Goal: Task Accomplishment & Management: Complete application form

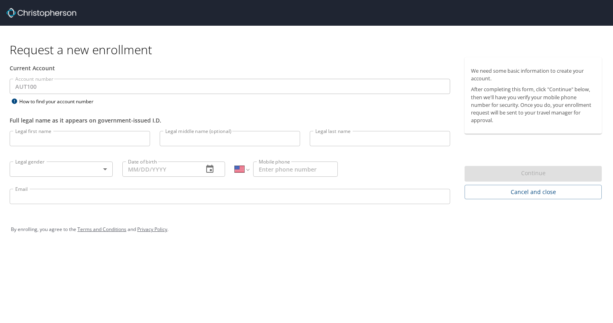
select select "US"
click at [67, 141] on input "Legal first name" at bounding box center [80, 138] width 141 height 15
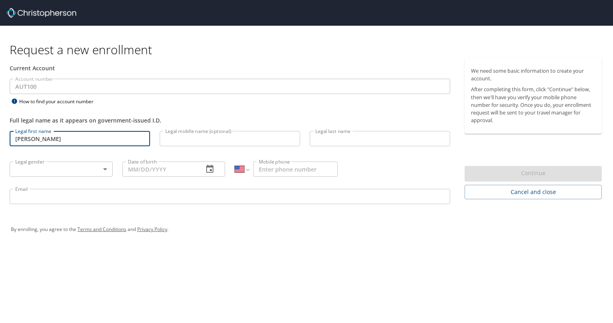
type input "[PERSON_NAME]"
click at [199, 136] on input "Legal middle name (optional)" at bounding box center [230, 138] width 141 height 15
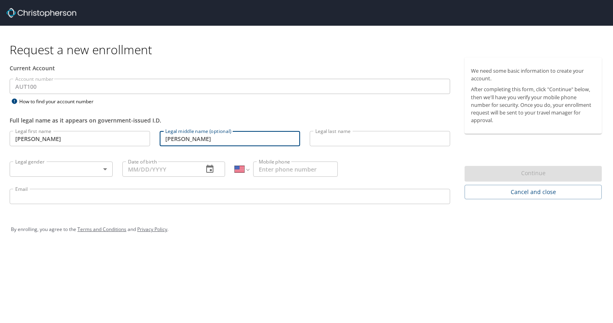
type input "[PERSON_NAME]"
click at [365, 133] on input "Legal last name" at bounding box center [380, 138] width 141 height 15
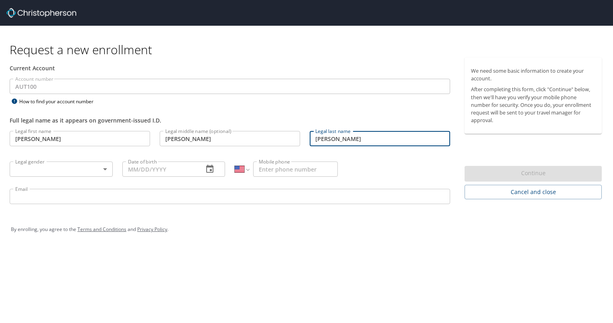
type input "[PERSON_NAME]"
click at [37, 171] on body "Request a new enrollment Current Account Account number AUT100 Account number H…" at bounding box center [306, 161] width 613 height 323
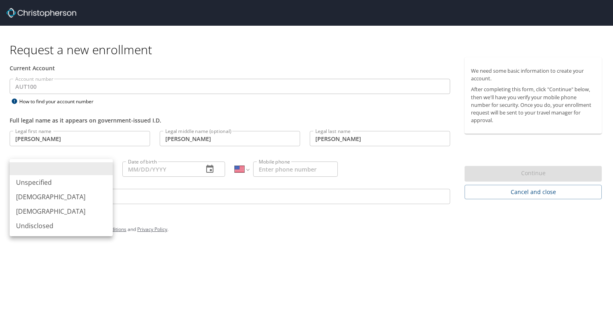
click at [29, 197] on li "[DEMOGRAPHIC_DATA]" at bounding box center [61, 196] width 103 height 14
type input "[DEMOGRAPHIC_DATA]"
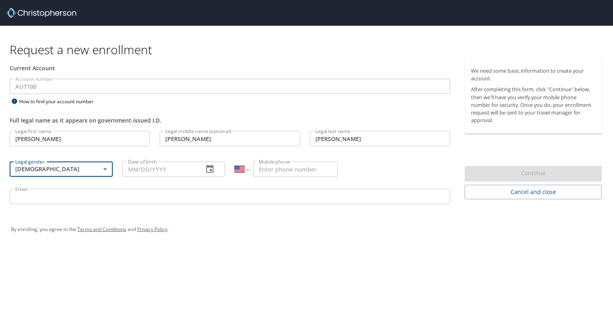
click at [173, 172] on input "Date of birth" at bounding box center [159, 168] width 75 height 15
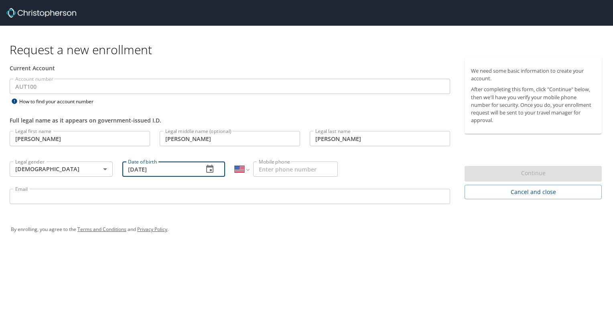
type input "[DATE]"
click at [282, 170] on input "Mobile phone" at bounding box center [295, 168] width 85 height 15
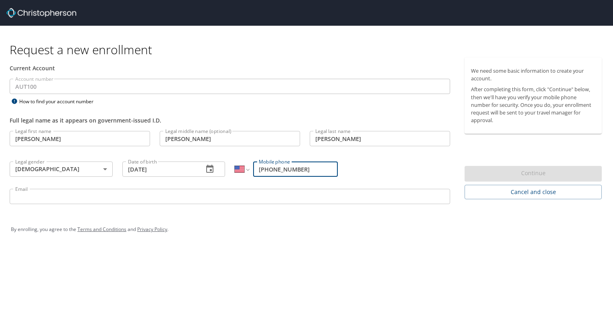
type input "[PHONE_NUMBER]"
click at [81, 196] on input "Email" at bounding box center [230, 196] width 441 height 15
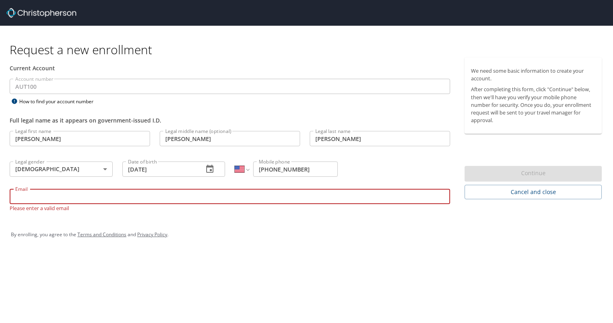
click at [111, 194] on input "Email" at bounding box center [230, 196] width 441 height 15
paste input "[PERSON_NAME][EMAIL_ADDRESS][PERSON_NAME][DOMAIN_NAME]"
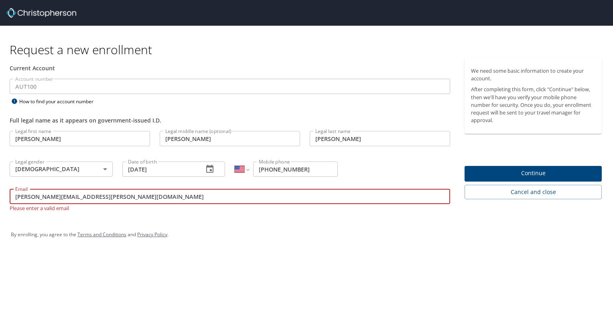
type input "[PERSON_NAME][EMAIL_ADDRESS][PERSON_NAME][DOMAIN_NAME]"
click at [526, 173] on span "Continue" at bounding box center [533, 173] width 124 height 10
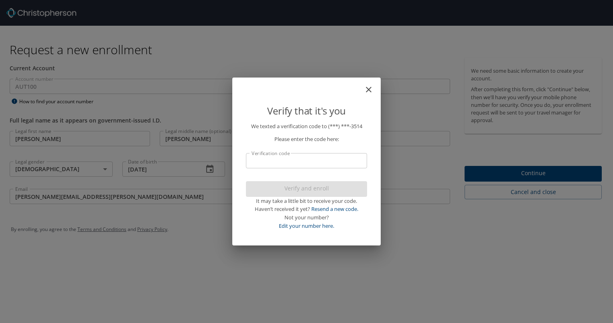
drag, startPoint x: 319, startPoint y: 169, endPoint x: 320, endPoint y: 164, distance: 5.0
click at [320, 164] on p "We texted a verification code to (***) ***- 3514 Please enter the code here: Ve…" at bounding box center [306, 176] width 121 height 108
click at [320, 163] on input "Verification code" at bounding box center [306, 160] width 121 height 15
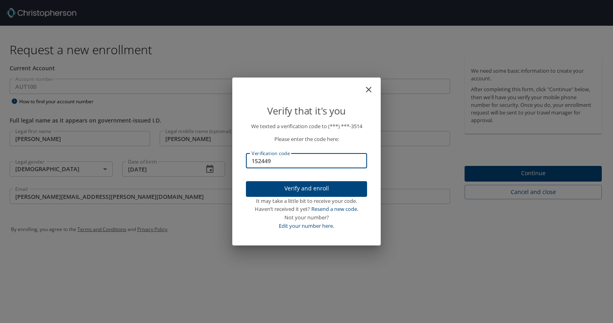
type input "152449"
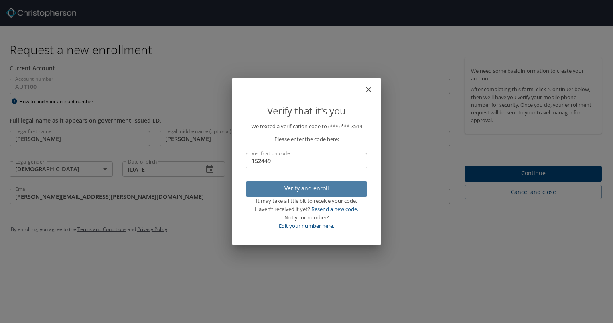
click at [326, 188] on span "Verify and enroll" at bounding box center [307, 188] width 108 height 10
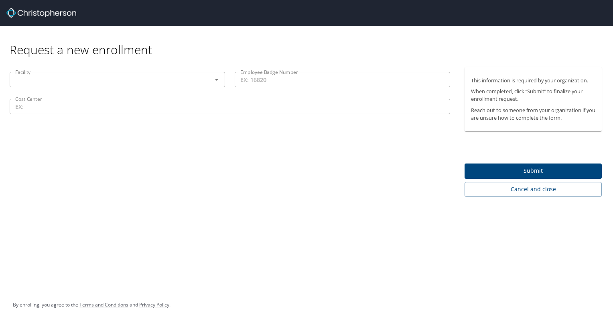
click at [115, 81] on input "text" at bounding box center [105, 79] width 187 height 10
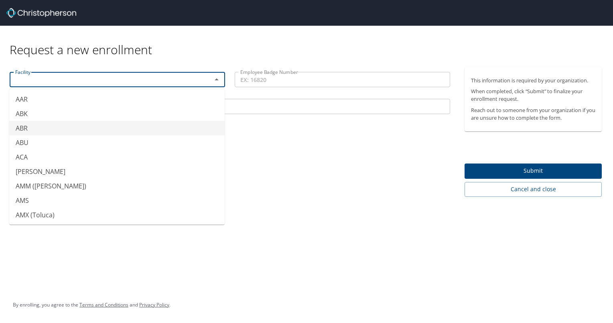
type input "ABR"
click at [299, 158] on div "Facility ABR Facility Employee Badge Number Employee Badge Number Cost Center C…" at bounding box center [230, 132] width 460 height 130
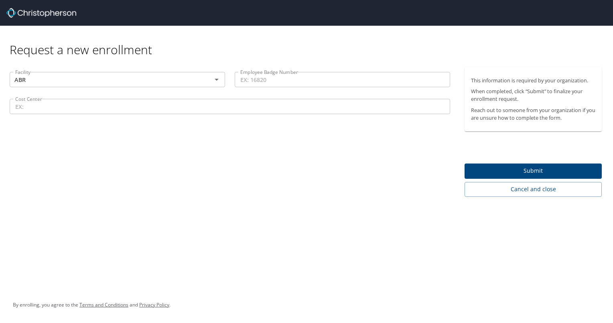
click at [187, 111] on input "Cost Center" at bounding box center [230, 106] width 441 height 15
click at [138, 200] on div "Request a new enrollment Facility ABR Facility Employee Badge Number Employee B…" at bounding box center [306, 161] width 613 height 323
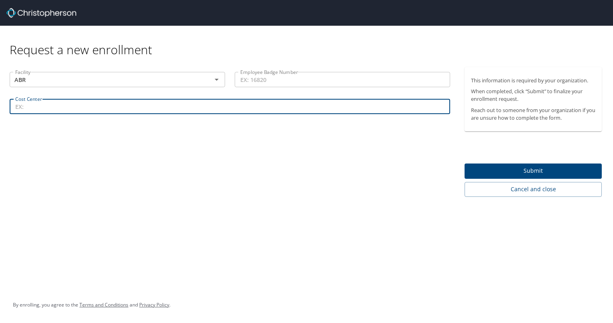
click at [85, 111] on input "Cost Center" at bounding box center [230, 106] width 441 height 15
paste input "16520"
type input "16520"
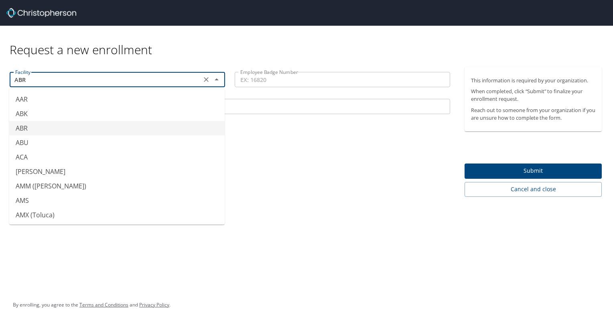
click at [74, 82] on input "ABR" at bounding box center [105, 79] width 187 height 10
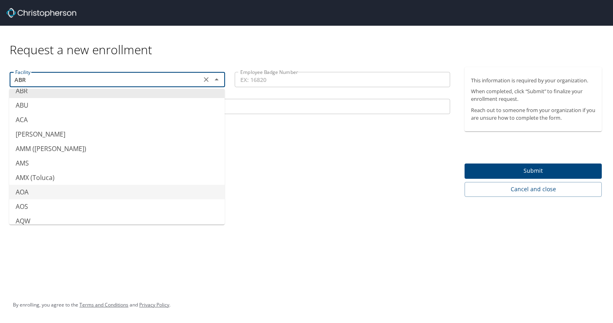
scroll to position [80, 0]
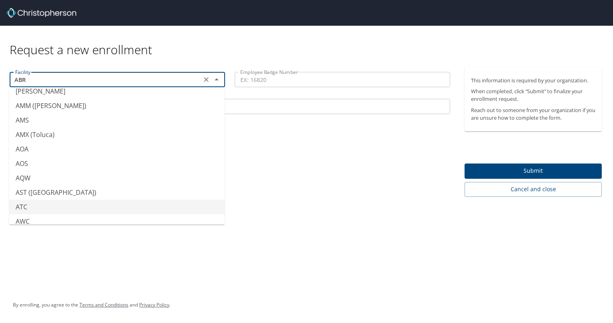
click at [27, 206] on li "ATC" at bounding box center [117, 207] width 216 height 14
type input "ATC"
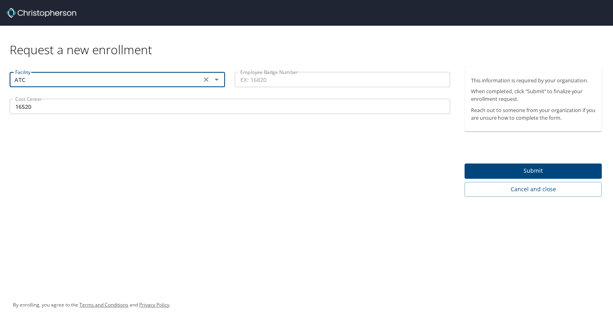
click at [233, 177] on div "Facility ATC Facility Employee Badge Number Employee Badge Number Cost Center […" at bounding box center [230, 132] width 460 height 130
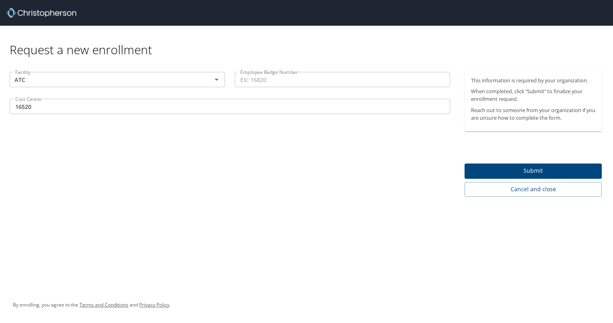
click at [73, 141] on div "Facility ATC Facility Employee Badge Number Employee Badge Number Cost Center […" at bounding box center [230, 132] width 460 height 130
click at [252, 84] on input "Employee Badge Number" at bounding box center [343, 79] width 216 height 15
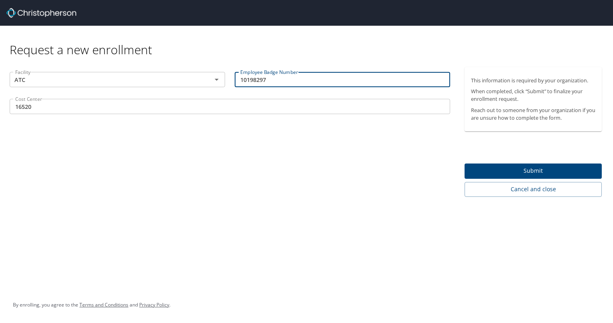
type input "10198297"
click at [231, 165] on div "Facility ATC Facility Employee Badge Number 10198297 Employee Badge Number Cost…" at bounding box center [230, 132] width 460 height 130
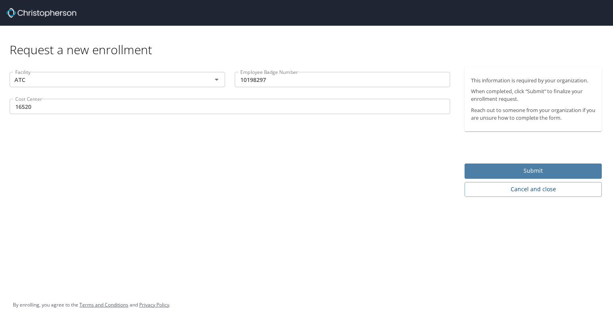
click at [503, 169] on span "Submit" at bounding box center [533, 171] width 124 height 10
